Goal: Task Accomplishment & Management: Use online tool/utility

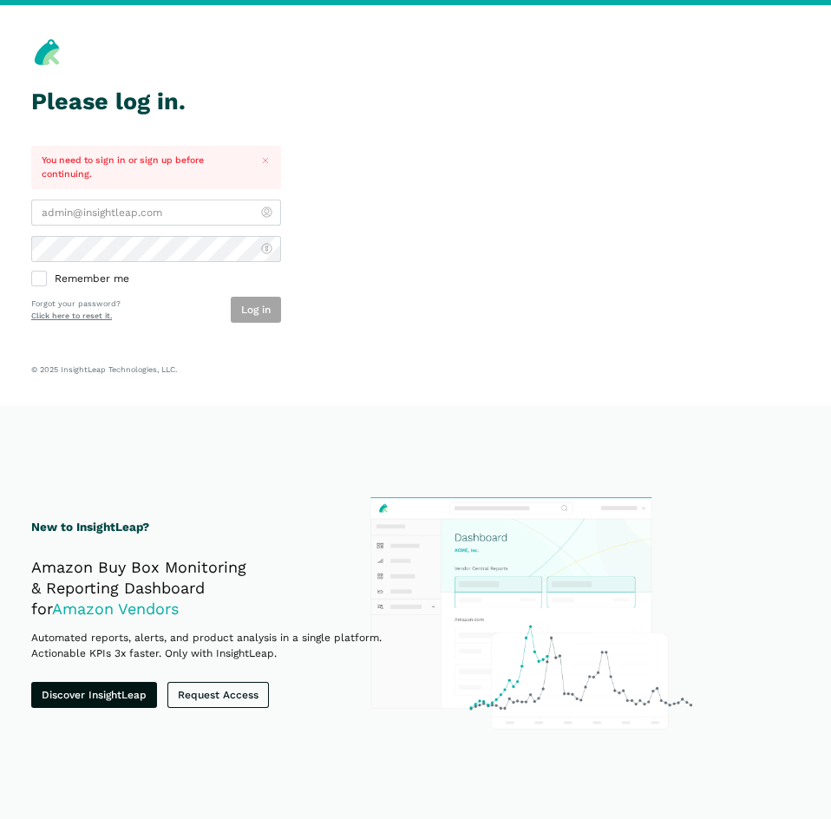
type input "[EMAIL_ADDRESS][DOMAIN_NAME]"
drag, startPoint x: 244, startPoint y: 325, endPoint x: 253, endPoint y: 306, distance: 21.3
click at [245, 325] on section "Please log in. You need to sign in or sign up before continuing. aroumonada@wmc…" at bounding box center [415, 205] width 831 height 401
click at [258, 306] on button "Log in" at bounding box center [256, 310] width 50 height 26
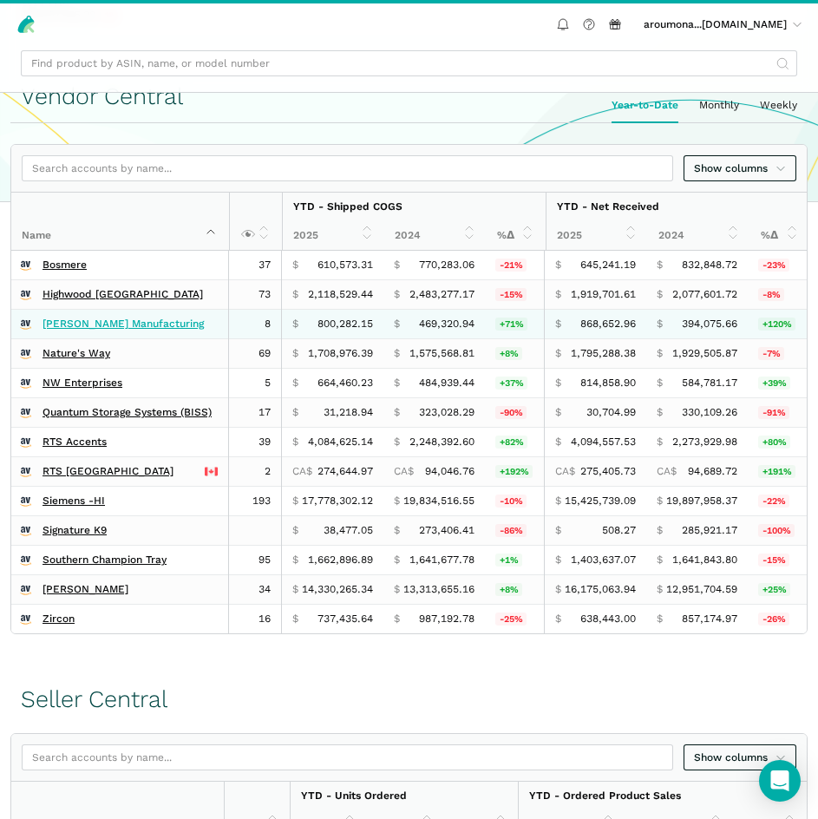
scroll to position [434, 0]
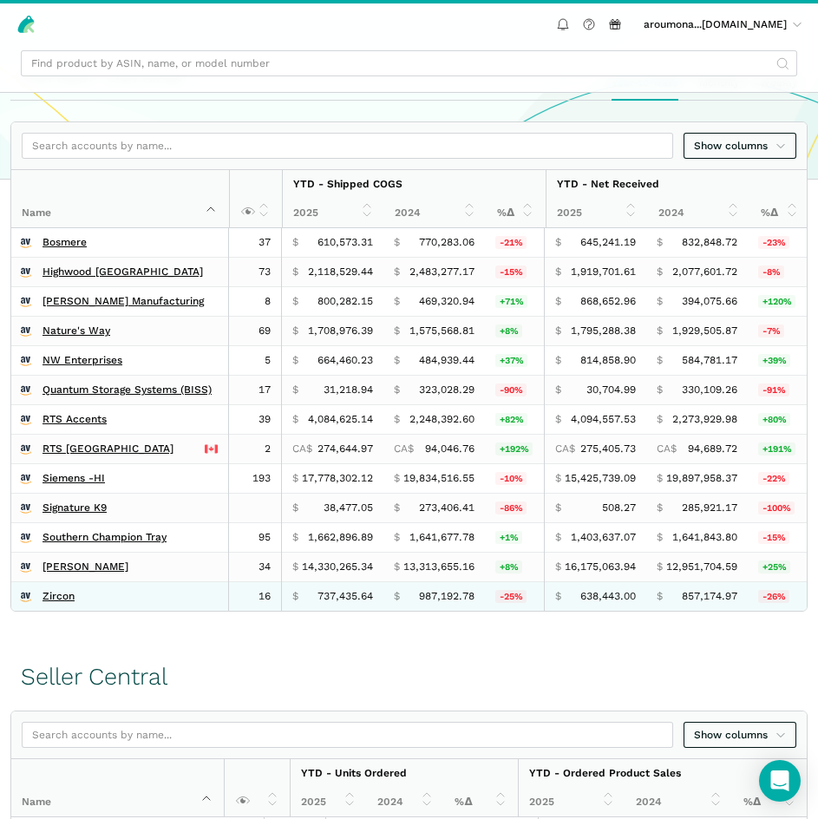
click at [56, 606] on td "Zircon" at bounding box center [120, 597] width 218 height 30
click at [56, 600] on link "Zircon" at bounding box center [59, 596] width 32 height 13
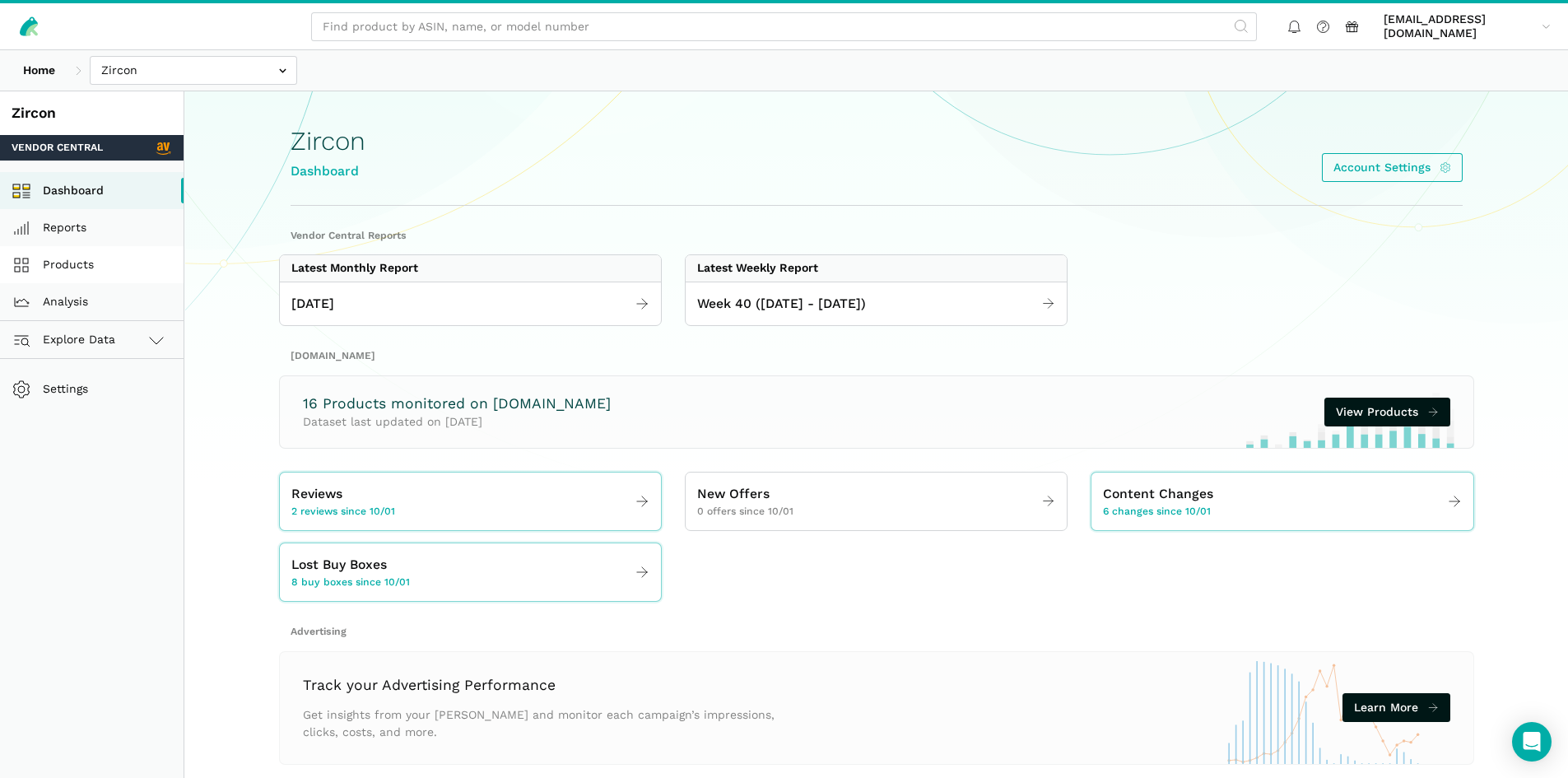
click at [49, 270] on link "Products" at bounding box center [91, 264] width 183 height 37
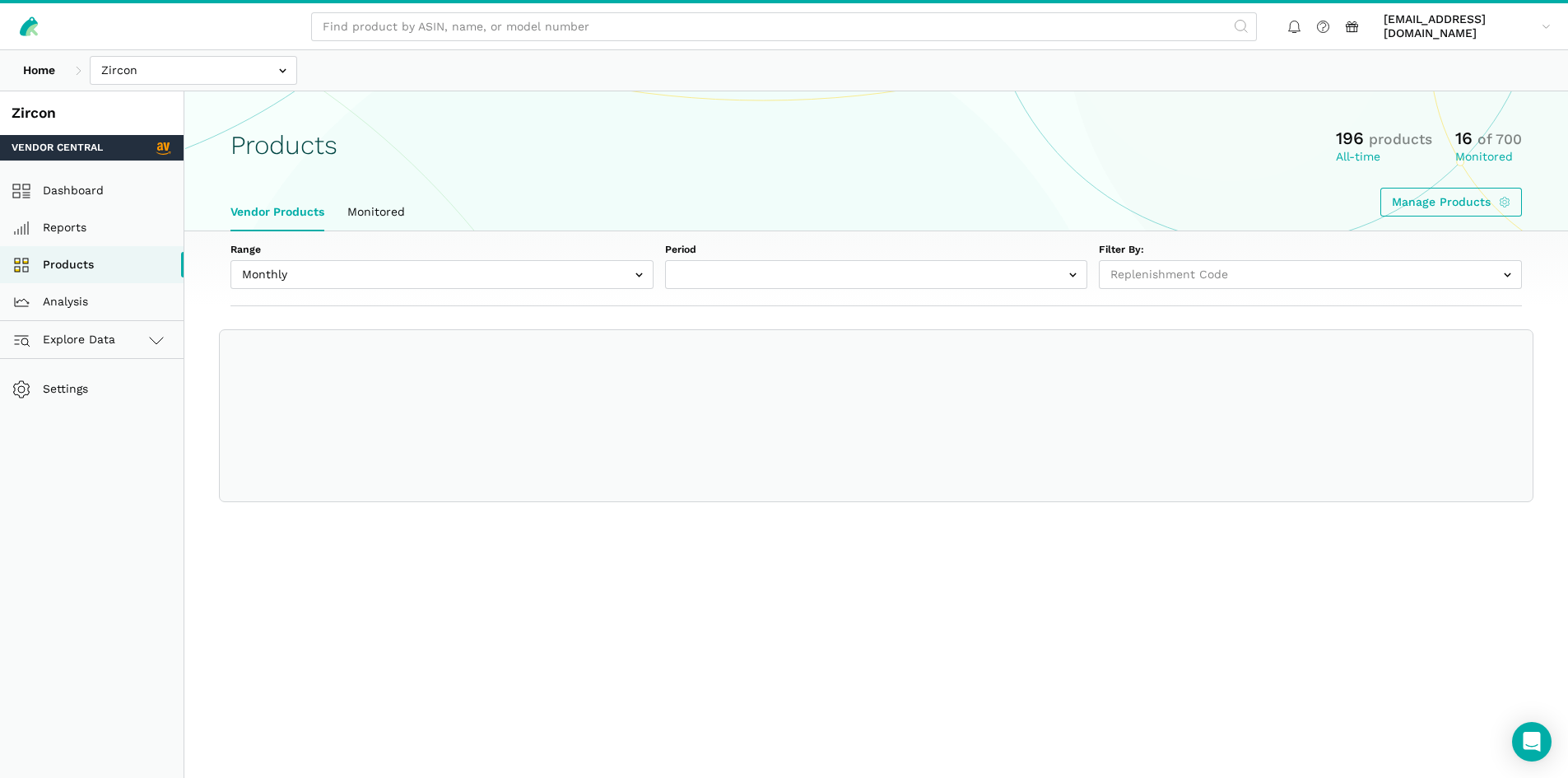
select select
select select "Monthly|[DATE]"
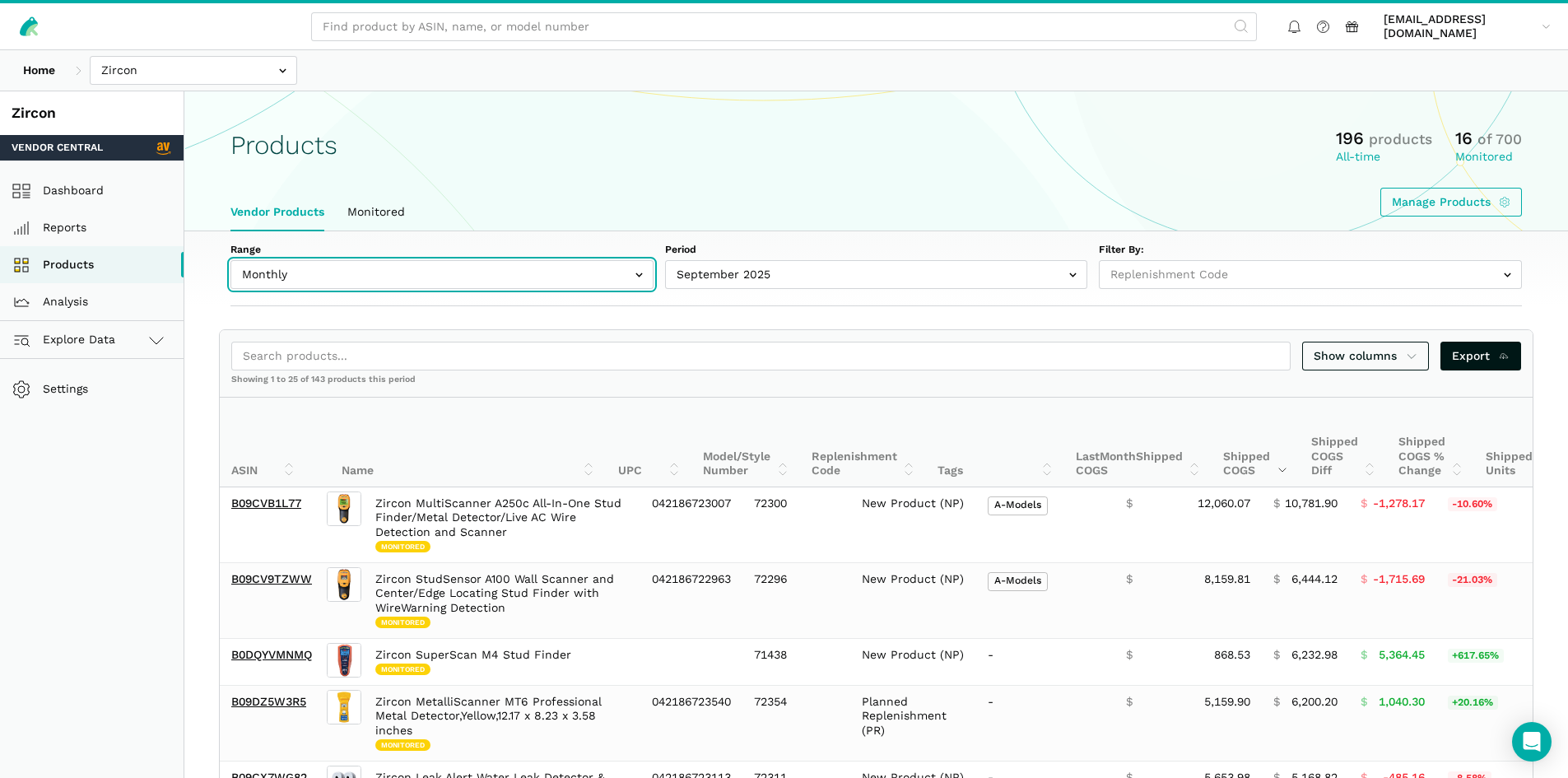
click at [457, 275] on input "text" at bounding box center [442, 274] width 423 height 28
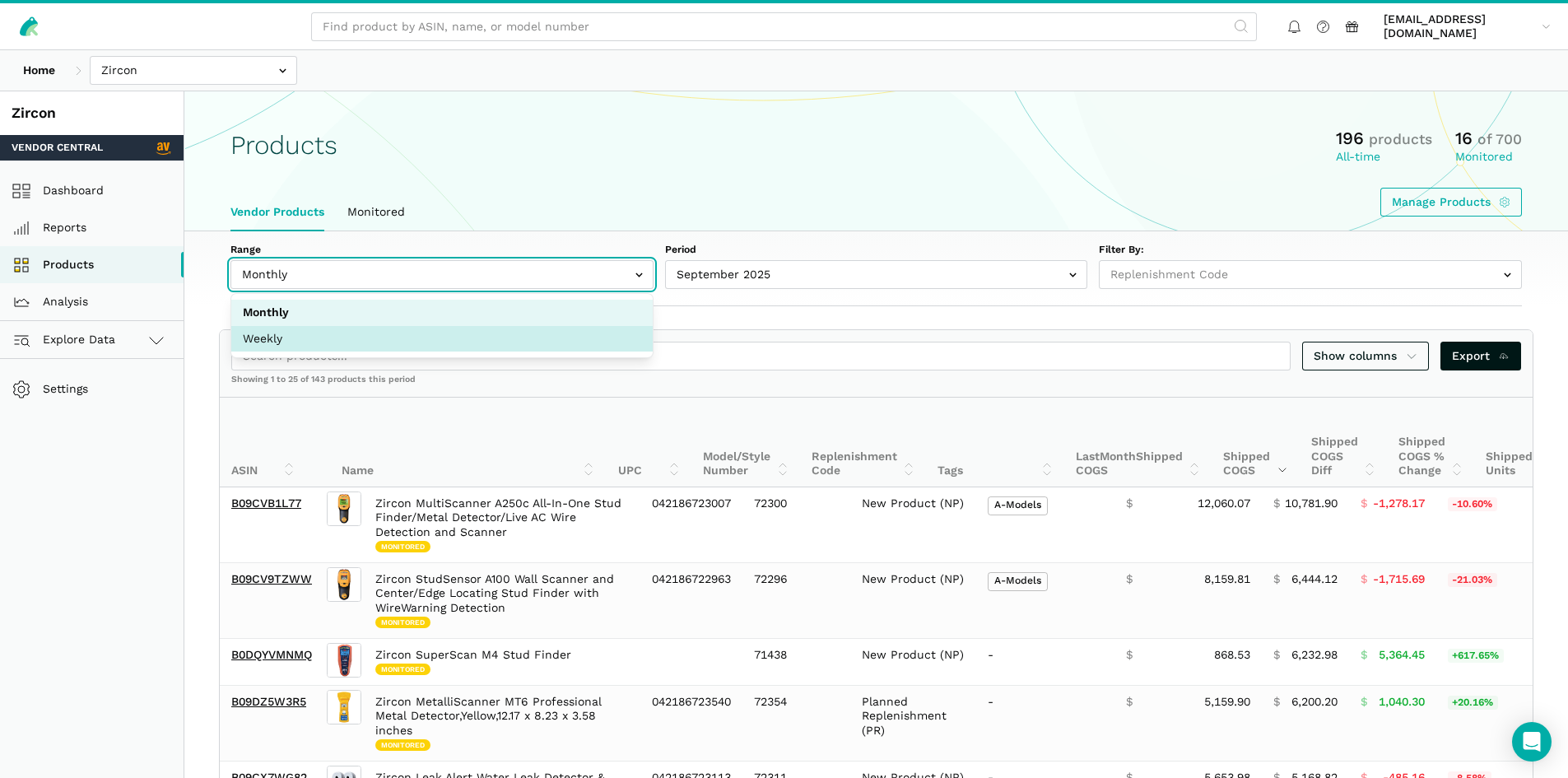
select select "Weekly"
select select "Weekly|[DATE]"
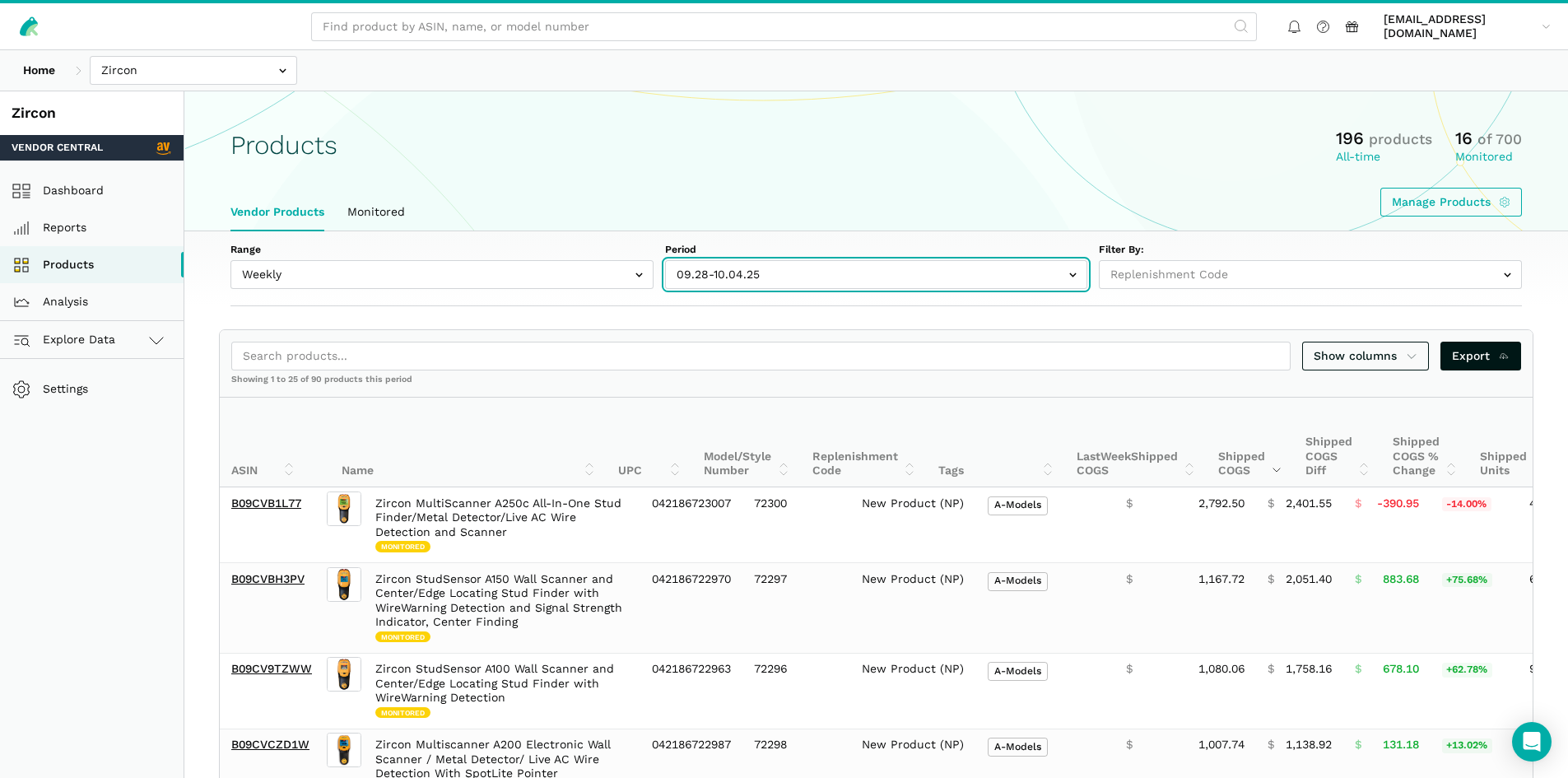
click at [761, 270] on input "text" at bounding box center [876, 274] width 423 height 28
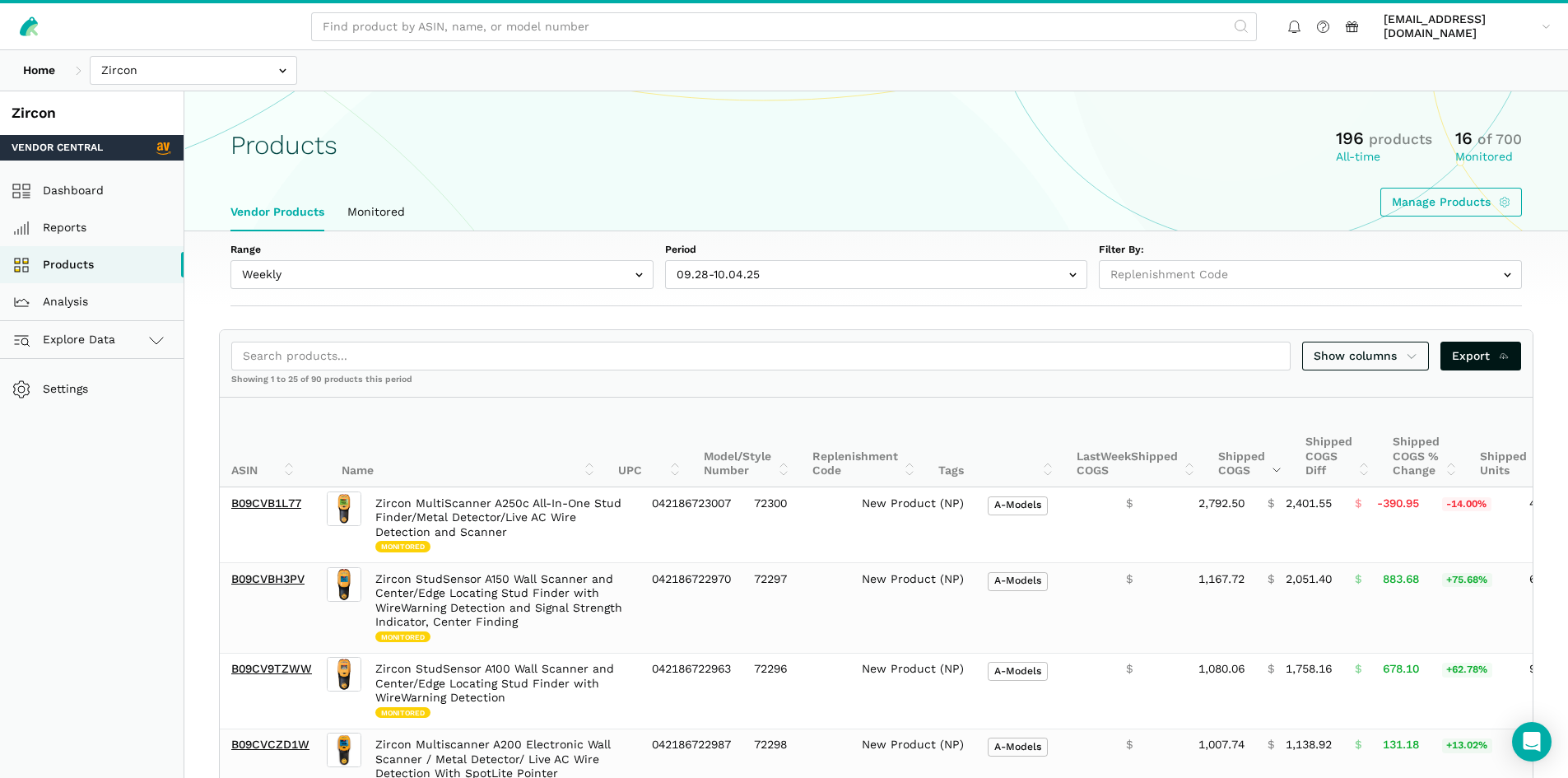
click at [792, 223] on ul "Vendor Products Monitored" at bounding box center [876, 213] width 1315 height 38
click at [507, 374] on div "Showing 1 to 25 of 90 products this period" at bounding box center [876, 385] width 1313 height 23
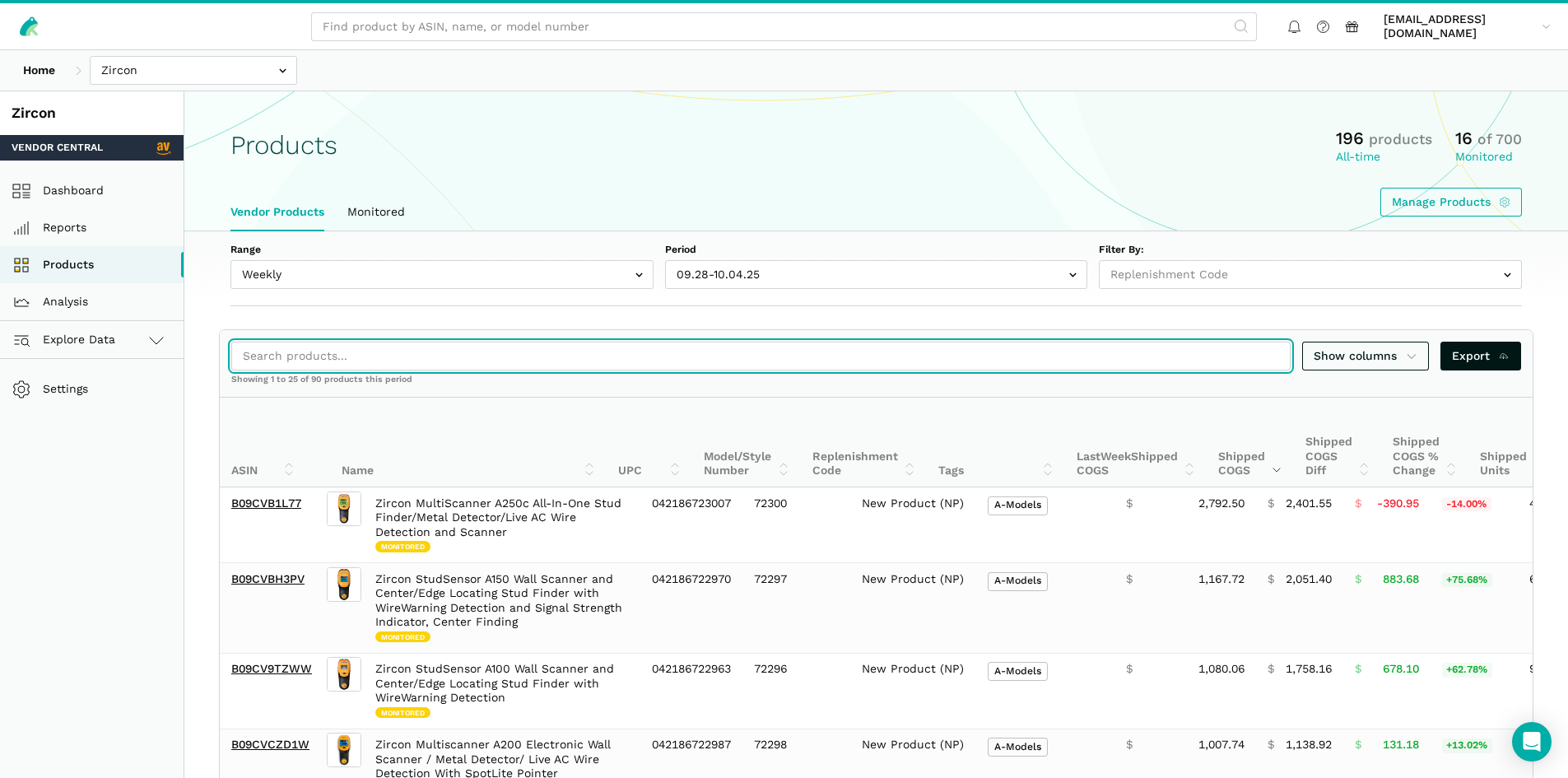
click at [507, 359] on input "search" at bounding box center [761, 356] width 1060 height 28
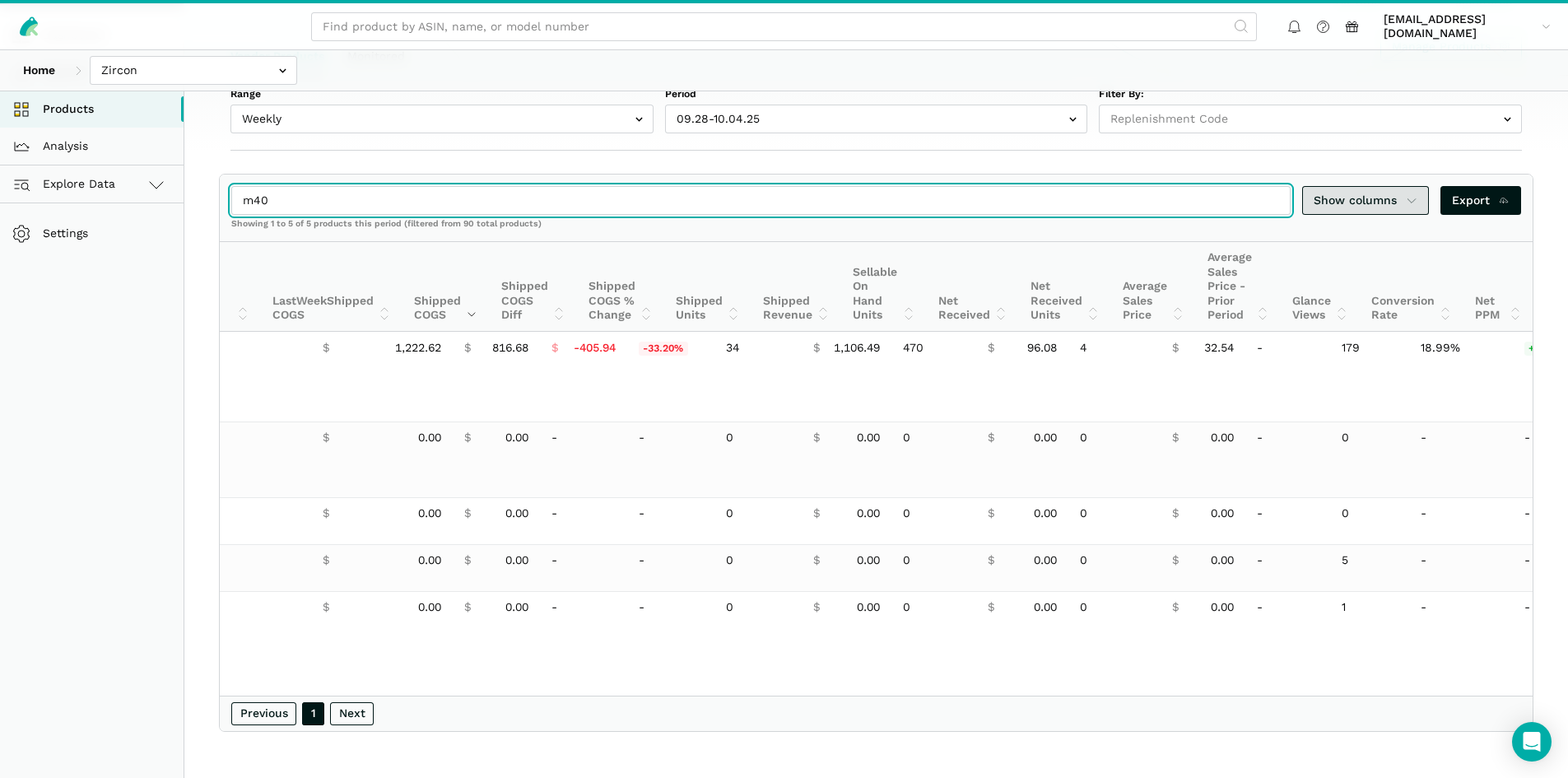
type input "m40"
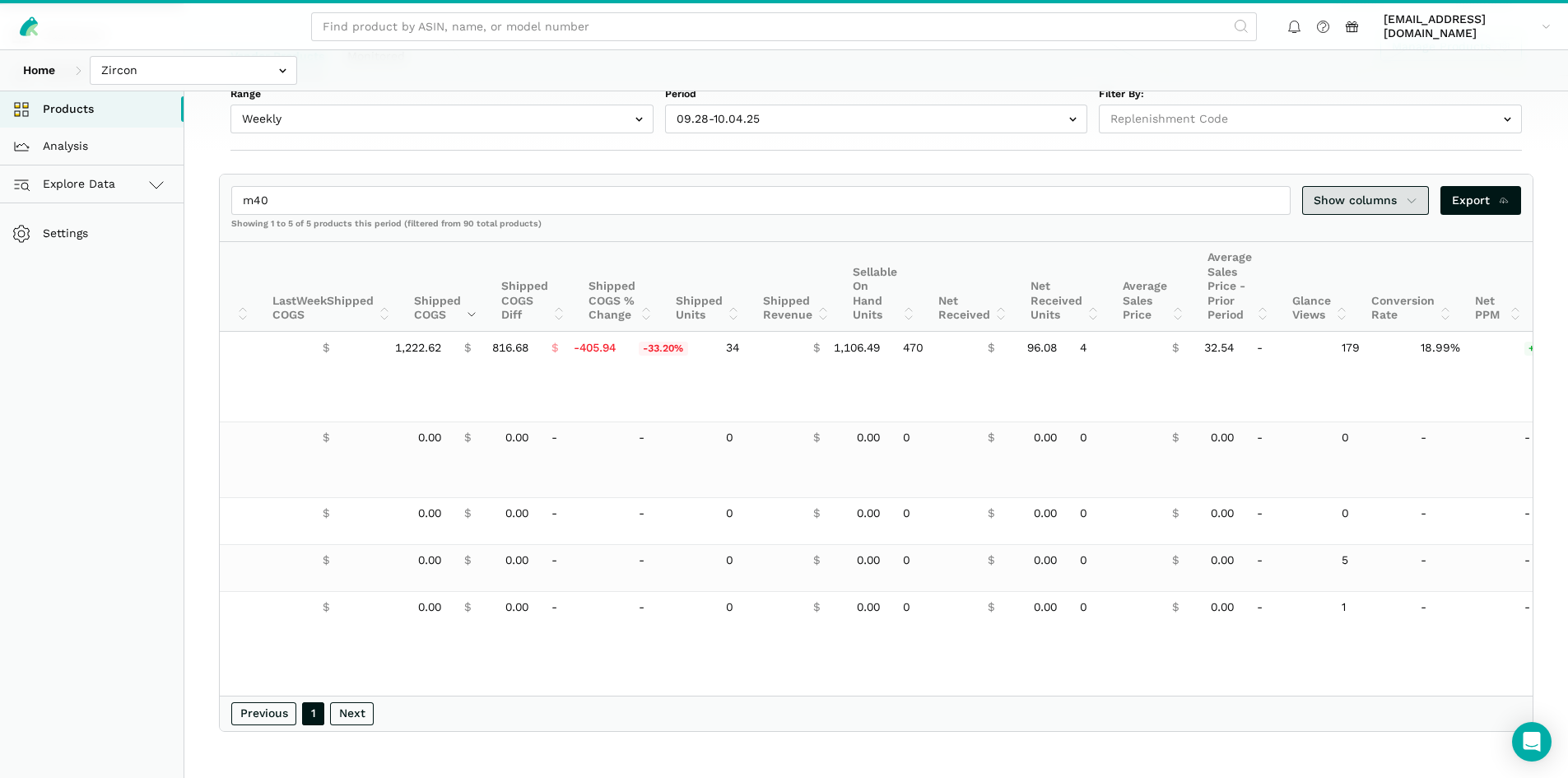
click at [1387, 192] on span "Show columns" at bounding box center [1365, 200] width 103 height 17
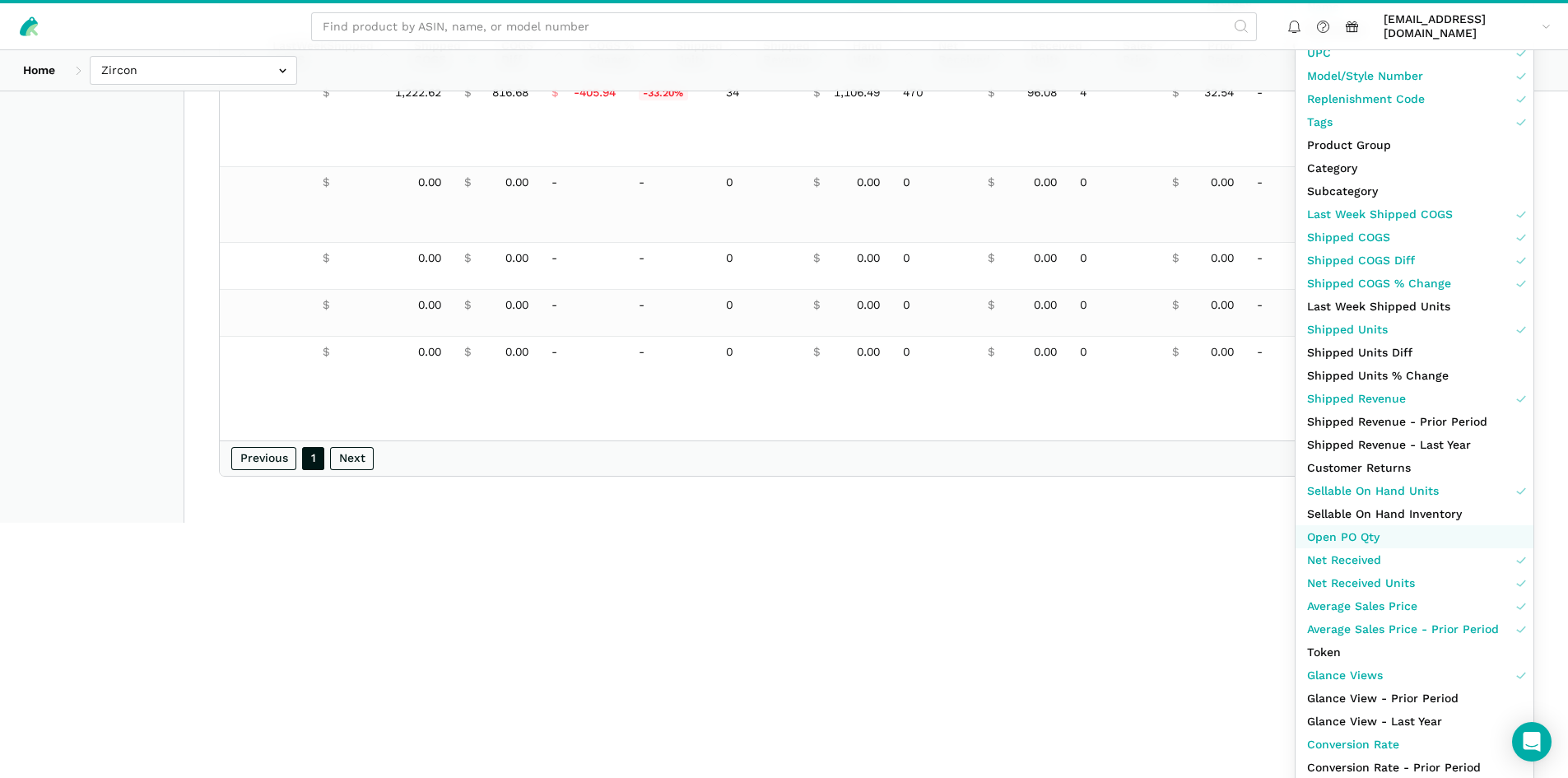
scroll to position [497, 0]
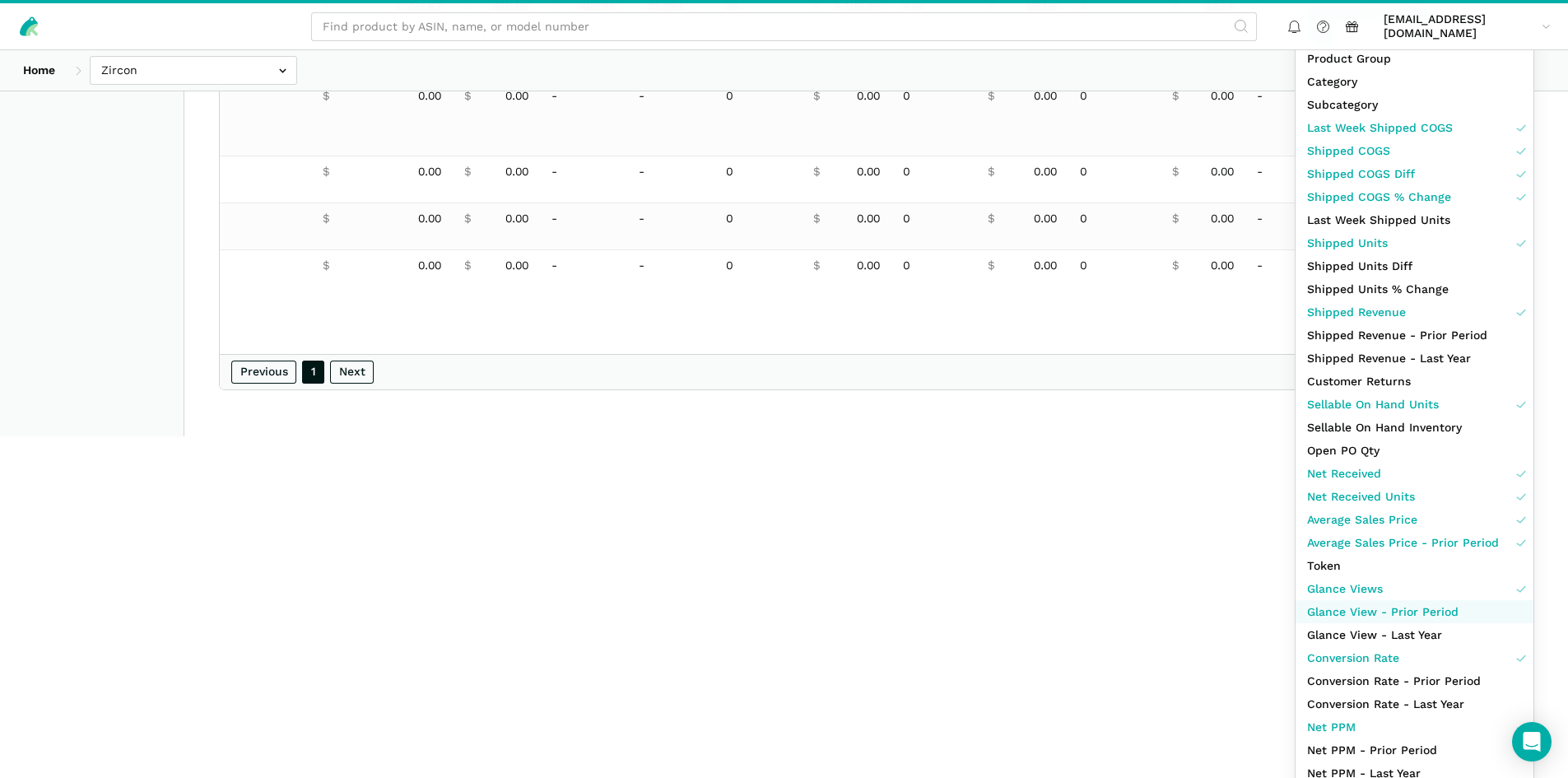
click at [1463, 611] on link "Glance View - Prior Period" at bounding box center [1414, 612] width 238 height 23
click at [1475, 681] on span "Conversion Rate - Prior Period" at bounding box center [1393, 681] width 174 height 17
drag, startPoint x: 1195, startPoint y: 643, endPoint x: 1137, endPoint y: 585, distance: 82.0
click at [1193, 639] on div at bounding box center [784, 389] width 1568 height 778
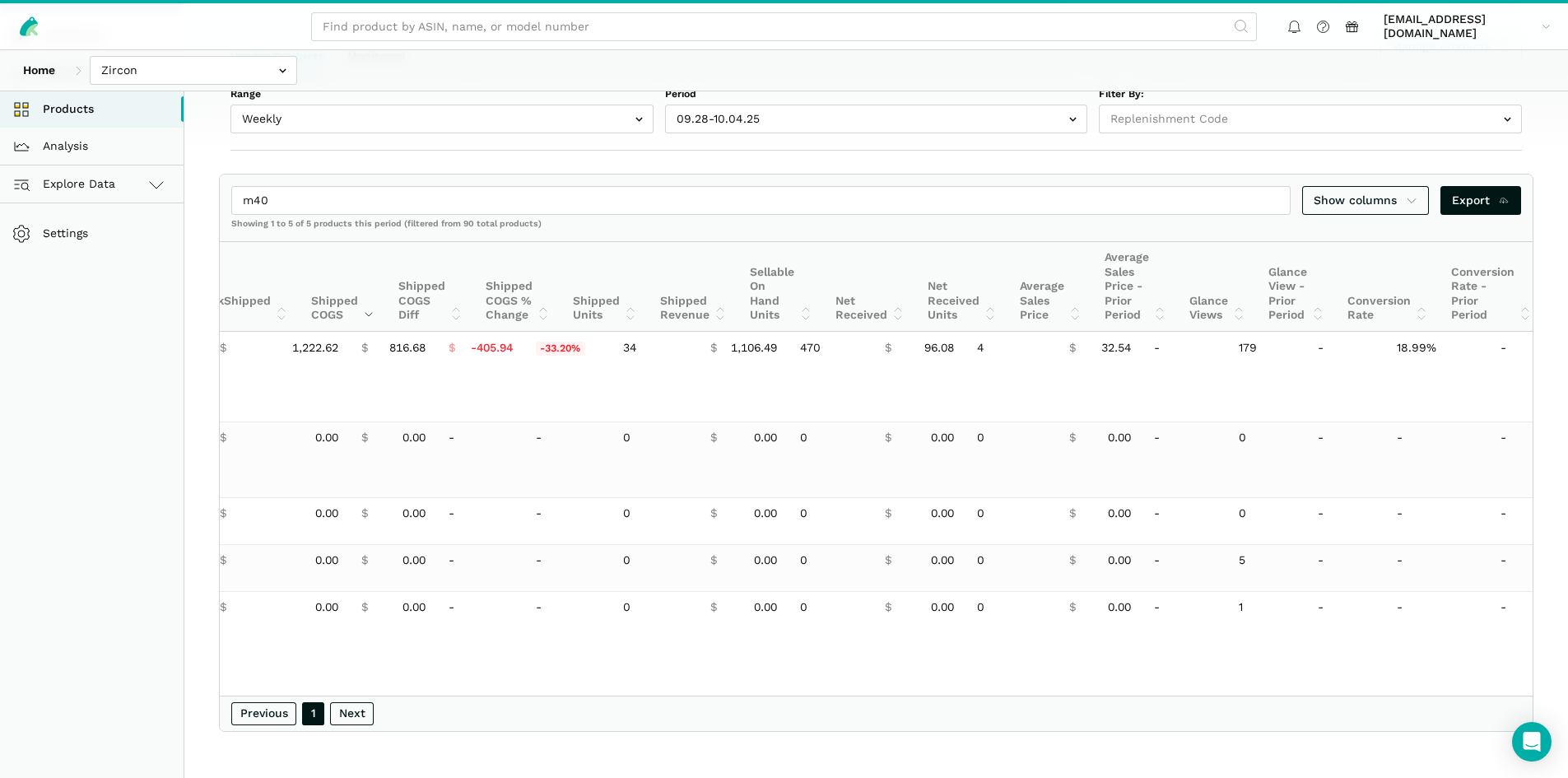
scroll to position [0, 917]
